Goal: Transaction & Acquisition: Obtain resource

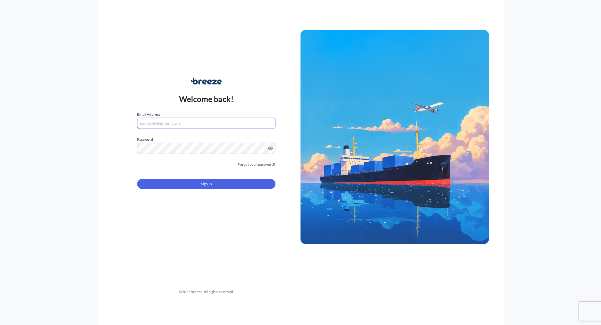
click at [167, 125] on input "Email Address" at bounding box center [206, 123] width 138 height 11
type input "[EMAIL_ADDRESS][DOMAIN_NAME]"
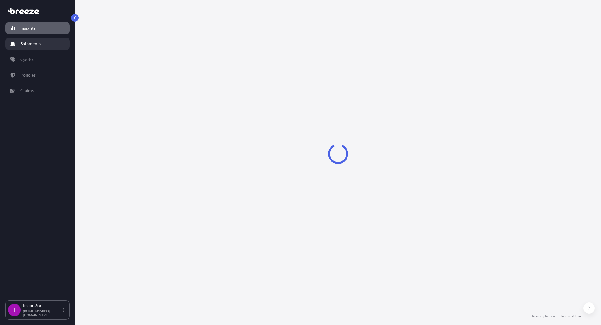
select select "2025"
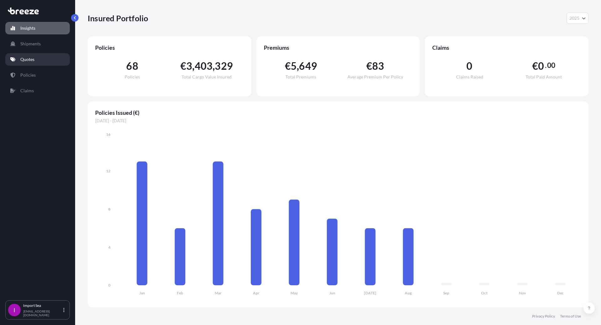
click at [34, 63] on link "Quotes" at bounding box center [37, 59] width 64 height 13
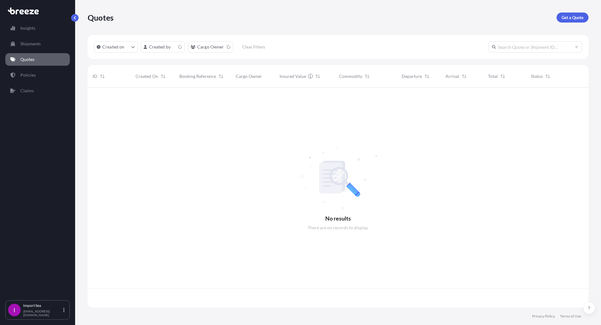
scroll to position [219, 496]
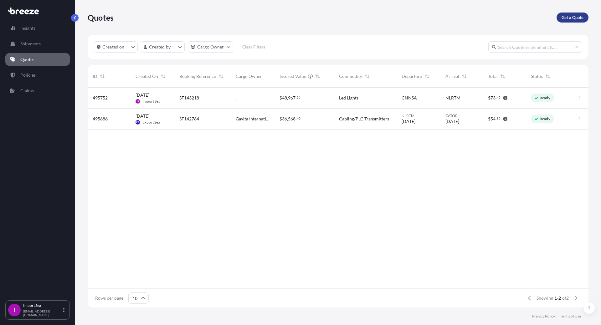
click at [571, 20] on p "Get a Quote" at bounding box center [573, 17] width 22 height 6
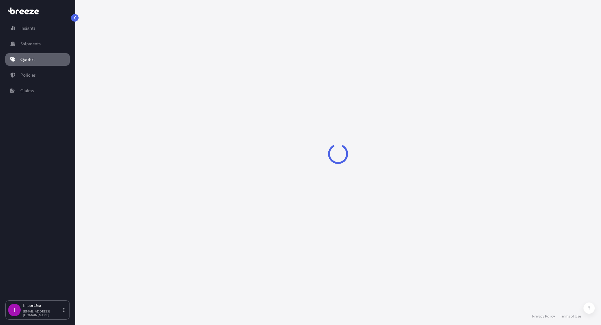
select select "Sea"
select select "1"
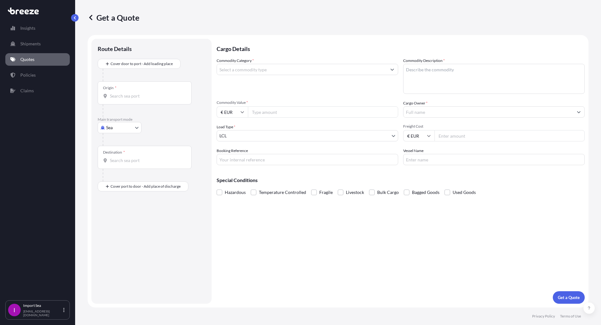
click at [111, 92] on div "Origin *" at bounding box center [145, 92] width 94 height 23
click at [111, 93] on input "Origin *" at bounding box center [147, 96] width 74 height 6
type input "NLRTM - [GEOGRAPHIC_DATA], [GEOGRAPHIC_DATA]"
click at [110, 167] on div "Destination *" at bounding box center [145, 159] width 94 height 23
click at [110, 166] on input "Destination *" at bounding box center [147, 163] width 74 height 6
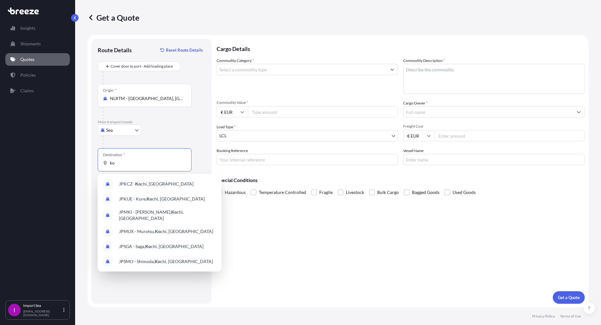
type input "k"
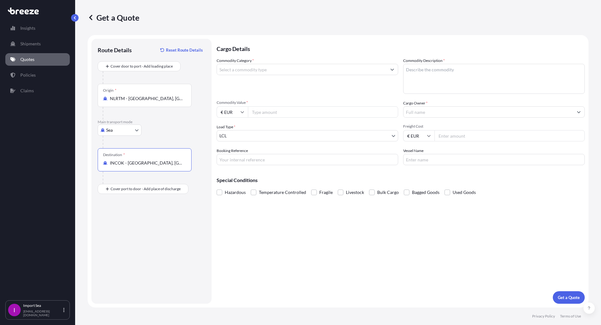
type input "INCOK - [GEOGRAPHIC_DATA], [GEOGRAPHIC_DATA]"
click at [235, 71] on input "Commodity Category *" at bounding box center [302, 69] width 170 height 11
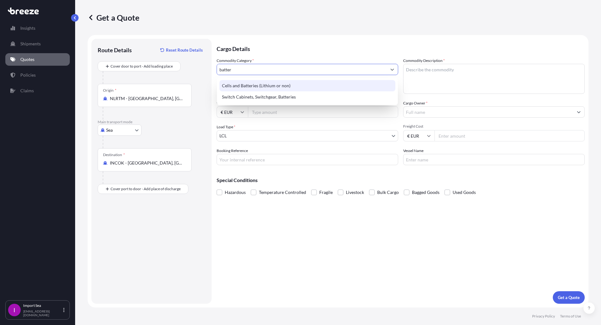
click at [254, 87] on div "Cells and Batteries (Lithium or non)" at bounding box center [307, 85] width 176 height 11
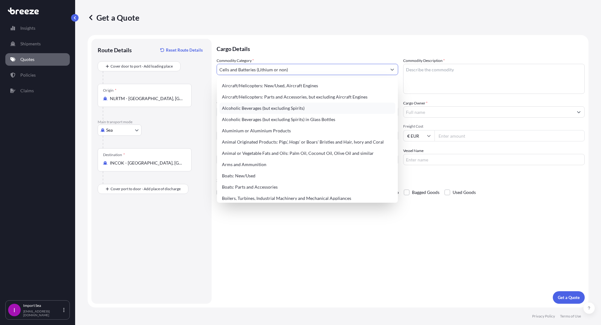
type input "Alcoholic Beverages (but excluding Spirits)"
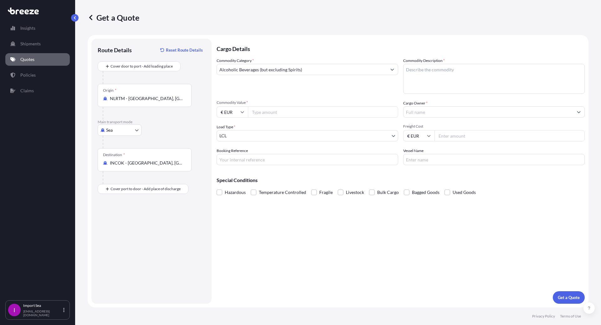
click at [266, 110] on input "Commodity Value *" at bounding box center [323, 111] width 150 height 11
type input "52578"
click at [415, 109] on input "Cargo Owner *" at bounding box center [488, 111] width 170 height 11
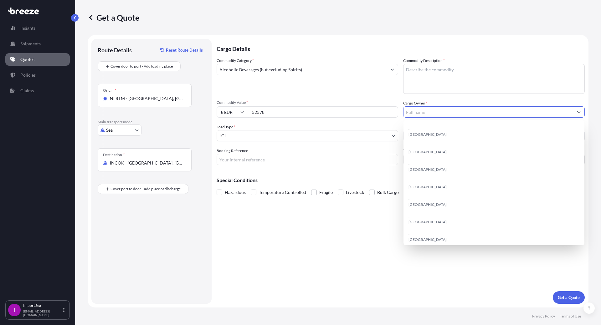
click at [415, 109] on input "Cargo Owner *" at bounding box center [488, 111] width 170 height 11
type input "."
click at [308, 236] on div "Cargo Details Commodity Category * Alcoholic Beverages (but excluding Spirits) …" at bounding box center [401, 171] width 368 height 265
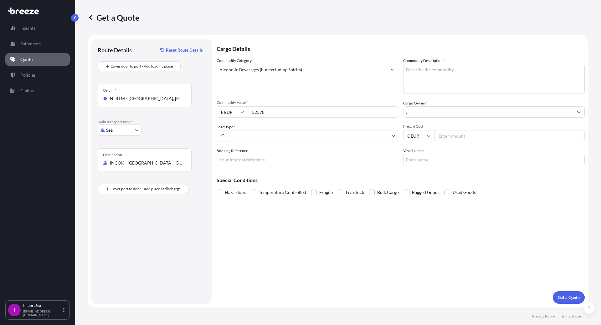
click at [420, 159] on input "Vessel Name" at bounding box center [494, 159] width 182 height 11
type input "."
click at [259, 163] on input "Booking Reference" at bounding box center [308, 159] width 182 height 11
paste input "SF144471"
type input "SF144471"
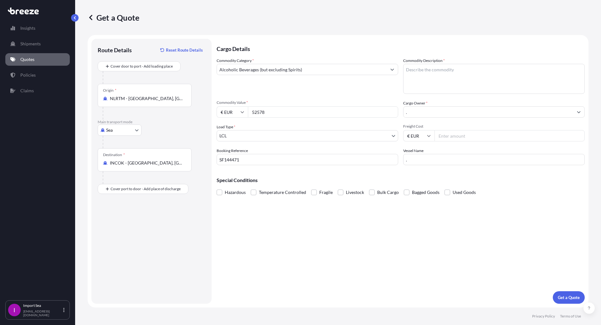
click at [298, 248] on div "Cargo Details Commodity Category * Alcoholic Beverages (but excluding Spirits) …" at bounding box center [401, 171] width 368 height 265
click at [221, 189] on label "Hazardous" at bounding box center [231, 192] width 29 height 9
click at [217, 188] on input "Hazardous" at bounding box center [217, 188] width 0 height 0
click at [568, 299] on p "Get a Quote" at bounding box center [569, 298] width 22 height 6
click at [420, 73] on textarea "Commodity Description *" at bounding box center [494, 79] width 182 height 30
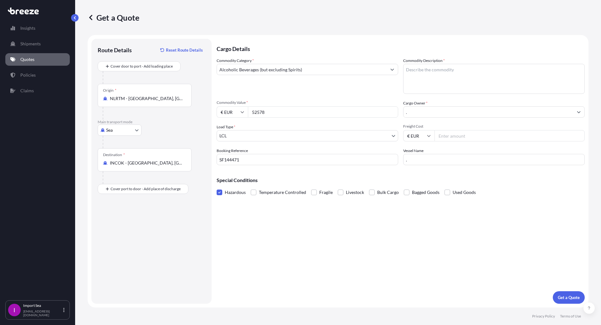
click at [423, 63] on label "Commodity Description *" at bounding box center [424, 61] width 42 height 6
click at [423, 64] on textarea "Commodity Description *" at bounding box center [494, 79] width 182 height 30
click at [417, 69] on textarea "Commodity Description *" at bounding box center [494, 79] width 182 height 30
paste textarea "Nomada 12V105Ah"
type textarea "Nomada 12V105Ah - Battery"
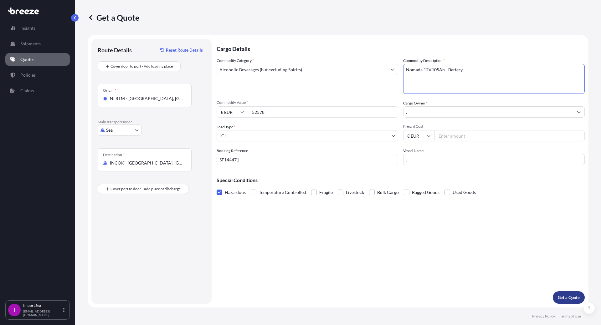
click at [567, 296] on p "Get a Quote" at bounding box center [569, 298] width 22 height 6
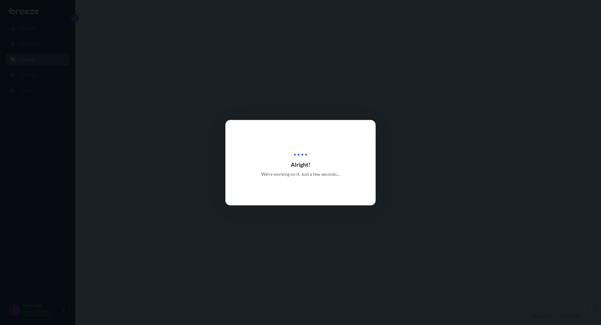
select select "Sea"
select select "1"
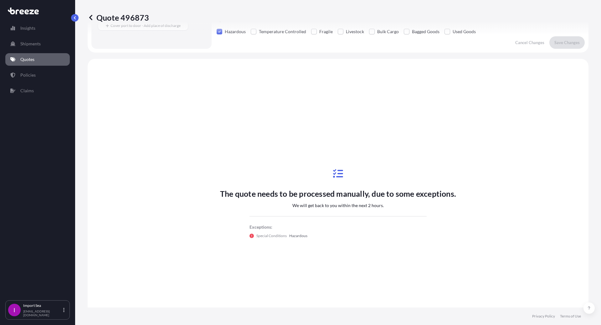
scroll to position [188, 0]
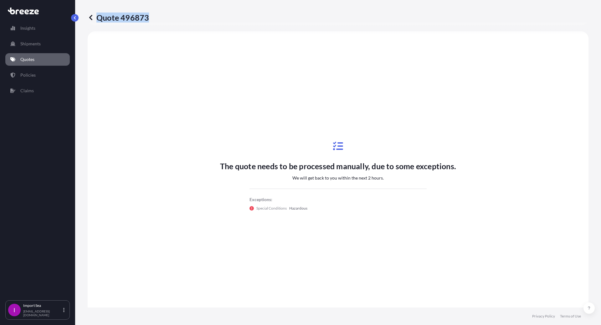
drag, startPoint x: 156, startPoint y: 15, endPoint x: 147, endPoint y: 18, distance: 9.0
click at [147, 18] on div "Quote 496873" at bounding box center [338, 18] width 501 height 10
copy p "Quote 496873"
